Goal: Check status

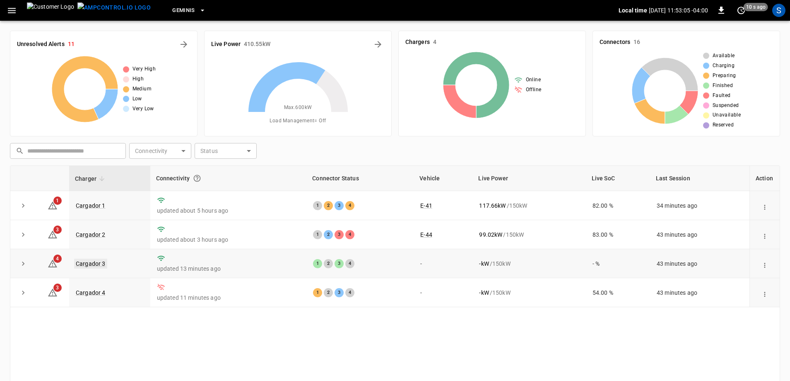
click at [98, 261] on link "Cargador 3" at bounding box center [90, 264] width 33 height 10
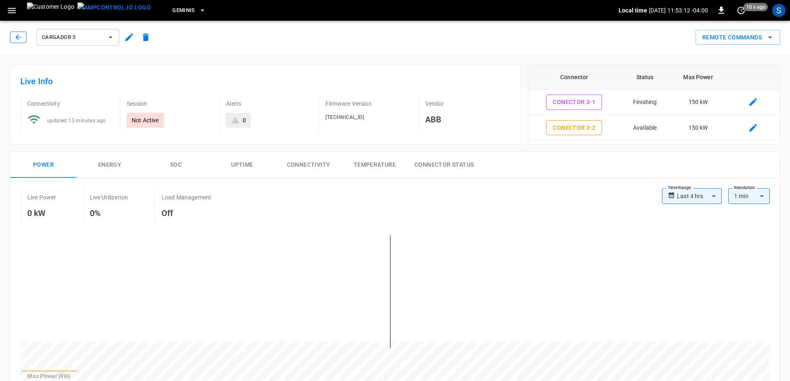
click at [20, 33] on button "button" at bounding box center [18, 37] width 17 height 12
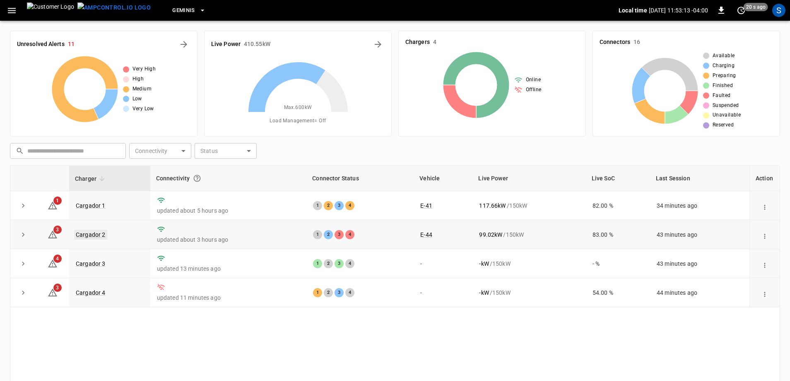
click at [82, 234] on link "Cargador 2" at bounding box center [90, 235] width 33 height 10
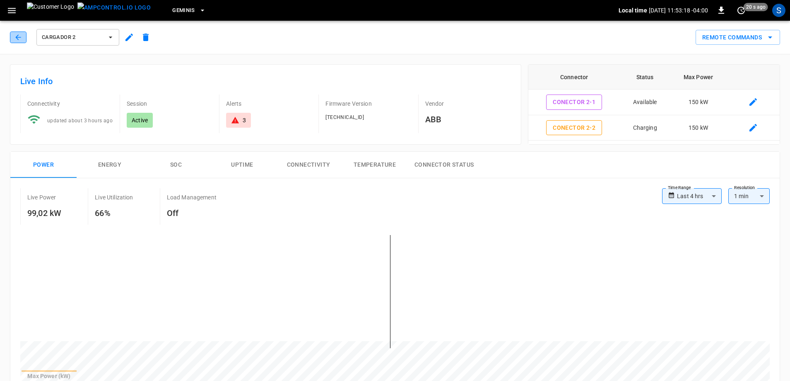
click at [23, 41] on button "button" at bounding box center [18, 37] width 17 height 12
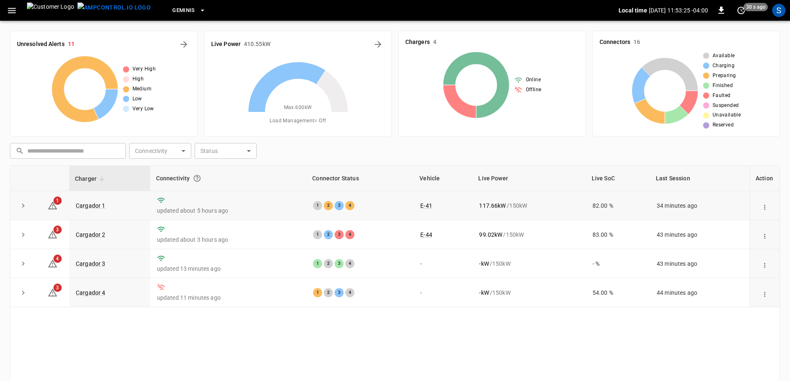
click at [96, 210] on td "Cargador 1" at bounding box center [109, 205] width 81 height 29
click at [97, 207] on link "Cargador 1" at bounding box center [90, 206] width 33 height 10
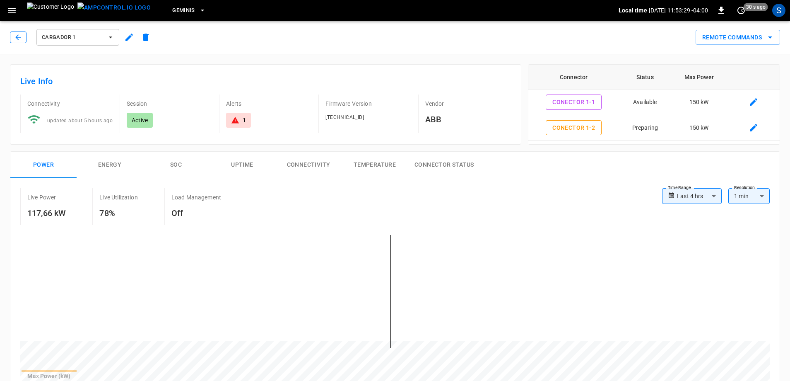
click at [24, 33] on button "button" at bounding box center [18, 37] width 17 height 12
